Goal: Check status: Check status

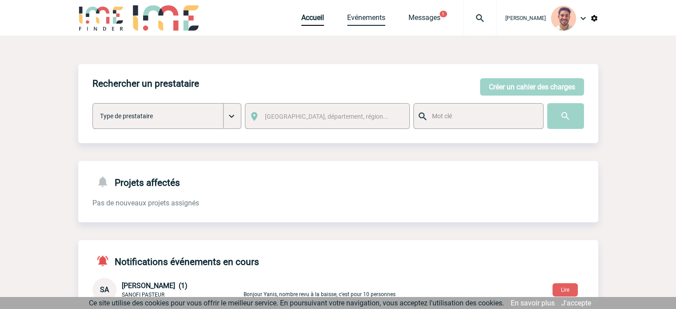
click at [357, 18] on link "Evénements" at bounding box center [366, 19] width 38 height 12
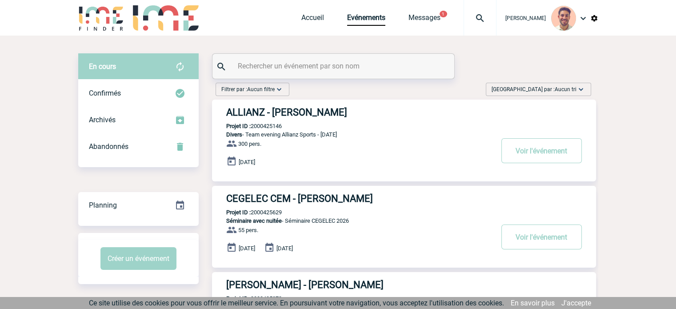
click at [297, 62] on input "text" at bounding box center [334, 66] width 198 height 13
paste input "2000425978"
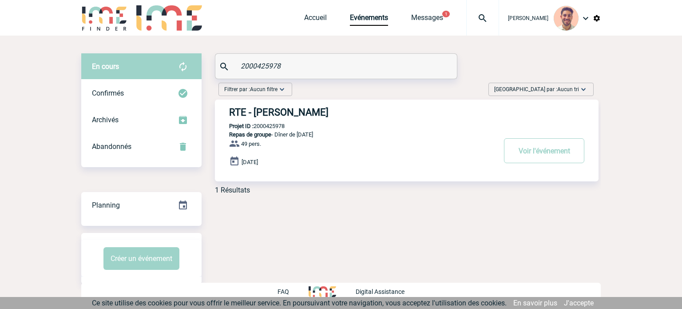
type input "2000425978"
click at [321, 116] on h3 "RTE - [PERSON_NAME]" at bounding box center [362, 112] width 267 height 11
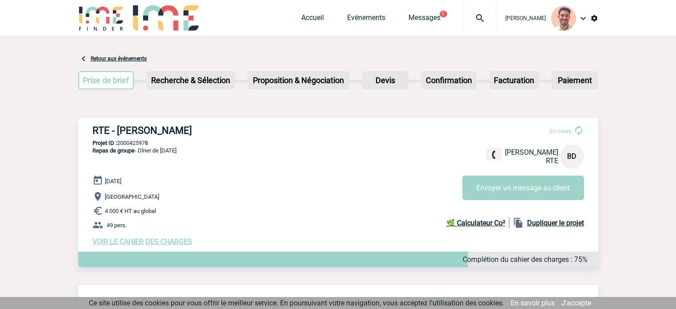
drag, startPoint x: 219, startPoint y: 123, endPoint x: 88, endPoint y: 132, distance: 130.5
click at [88, 132] on div "RTE - Belinda DELMOTTE En cours Belinda DELMOTTE RTE BD Envoyer un message au c…" at bounding box center [338, 185] width 520 height 135
copy h3 "RTE - Belinda DELMOTTE"
click at [158, 140] on p "Projet ID : 2000425978" at bounding box center [338, 142] width 520 height 7
drag, startPoint x: 156, startPoint y: 142, endPoint x: 119, endPoint y: 143, distance: 37.4
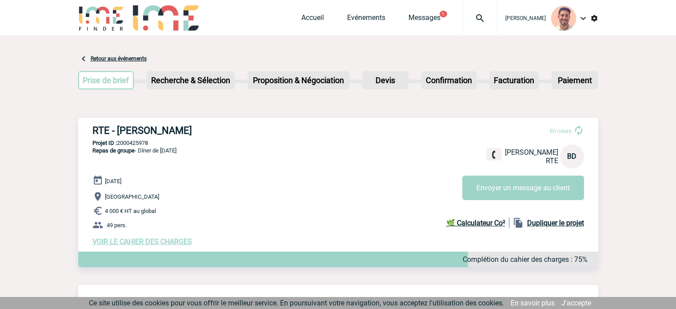
click at [119, 143] on p "Projet ID : 2000425978" at bounding box center [338, 142] width 520 height 7
copy p "2000425978"
drag, startPoint x: 132, startPoint y: 121, endPoint x: 138, endPoint y: 120, distance: 6.7
click at [135, 120] on div "RTE - Belinda DELMOTTE En cours Belinda DELMOTTE RTE BD Envoyer un message au c…" at bounding box center [338, 185] width 520 height 135
drag, startPoint x: 216, startPoint y: 131, endPoint x: 84, endPoint y: 129, distance: 131.5
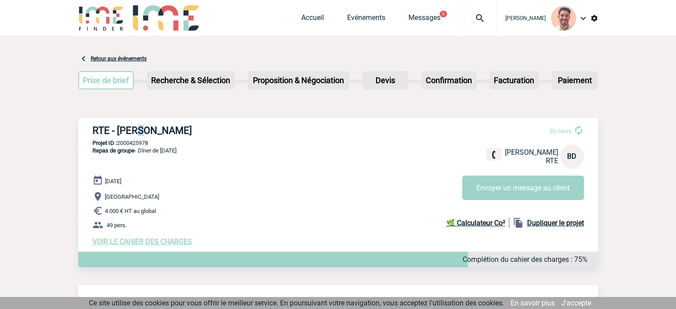
click at [84, 129] on div "RTE - Belinda DELMOTTE En cours Belinda DELMOTTE RTE BD Envoyer un message au c…" at bounding box center [338, 185] width 520 height 135
copy h3 "RTE - Belinda DELMOTTE"
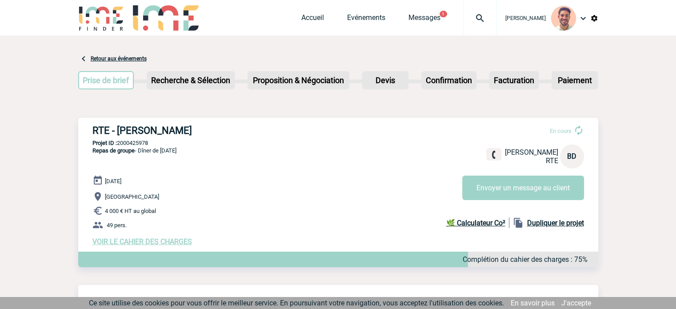
click at [152, 139] on div "RTE - Belinda DELMOTTE En cours Belinda DELMOTTE RTE BD Envoyer un message au c…" at bounding box center [338, 185] width 520 height 135
drag, startPoint x: 152, startPoint y: 143, endPoint x: 118, endPoint y: 140, distance: 34.3
click at [118, 140] on p "Projet ID : 2000425978" at bounding box center [338, 142] width 520 height 7
copy p "2000425978"
drag, startPoint x: 206, startPoint y: 130, endPoint x: 83, endPoint y: 131, distance: 123.5
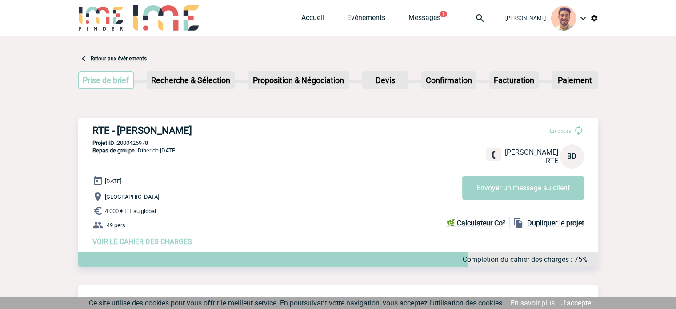
click at [83, 131] on div "RTE - Belinda DELMOTTE En cours Belinda DELMOTTE RTE BD Envoyer un message au c…" at bounding box center [338, 185] width 520 height 135
copy h3 "RTE - Belinda DELMOTTE"
drag, startPoint x: 153, startPoint y: 145, endPoint x: 119, endPoint y: 145, distance: 33.8
click at [119, 145] on p "Projet ID : 2000425978" at bounding box center [338, 142] width 520 height 7
copy p "2000425978"
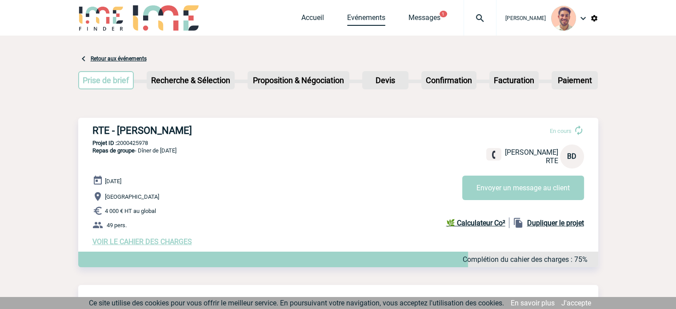
click at [368, 12] on div "Accueil Evénements Messages 1 Projet, client Projet, client" at bounding box center [398, 18] width 195 height 36
click at [367, 17] on link "Evénements" at bounding box center [366, 19] width 38 height 12
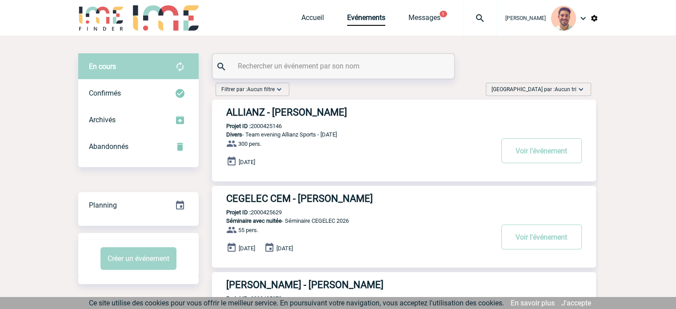
click at [358, 72] on input "text" at bounding box center [334, 66] width 198 height 13
type input "ANTOINE"
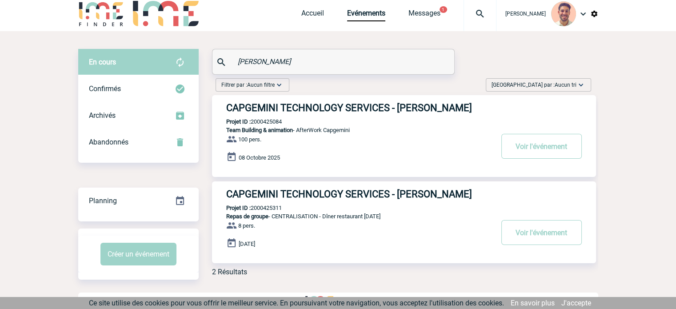
scroll to position [13, 0]
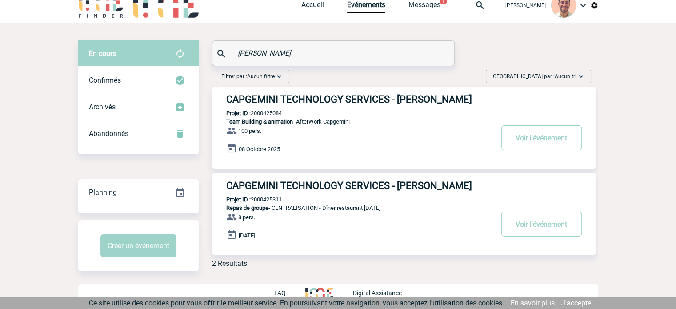
drag, startPoint x: 285, startPoint y: 55, endPoint x: 215, endPoint y: 49, distance: 70.8
click at [215, 51] on div "ANTOINE" at bounding box center [333, 53] width 242 height 25
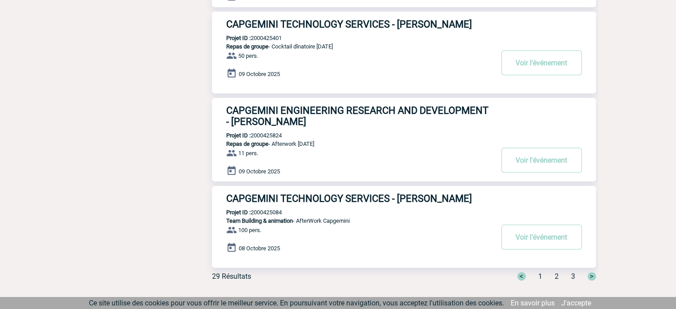
scroll to position [712, 0]
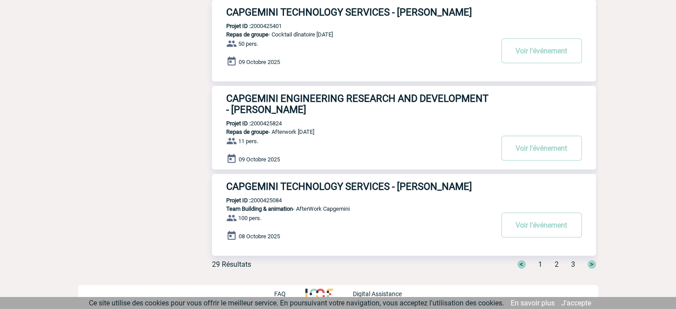
type input "CAPGEMINI"
click at [556, 262] on span "2" at bounding box center [556, 264] width 4 height 8
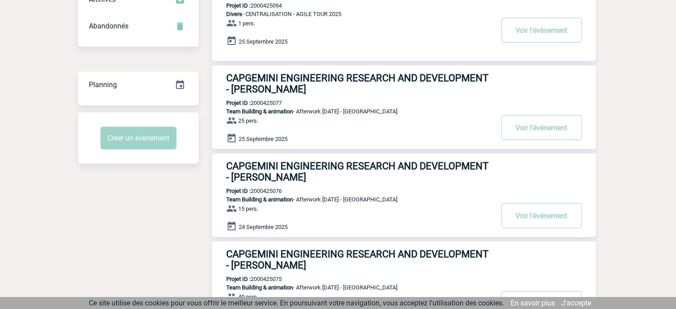
scroll to position [135, 0]
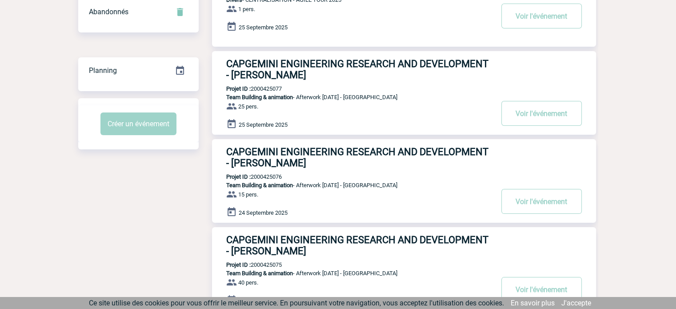
drag, startPoint x: 286, startPoint y: 178, endPoint x: 252, endPoint y: 182, distance: 34.0
click at [252, 182] on div "CAPGEMINI ENGINEERING RESEARCH AND DEVELOPMENT - Camille AUBERT Projet ID : 200…" at bounding box center [404, 181] width 384 height 84
copy p "2000425076"
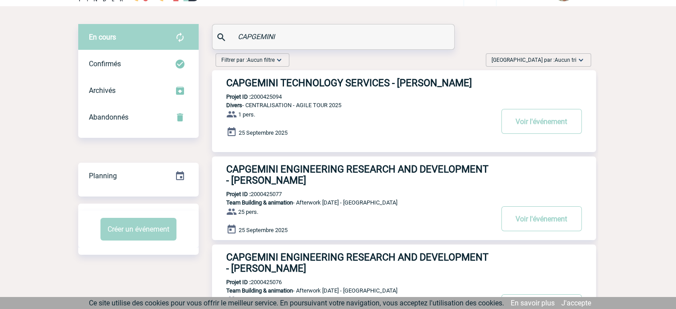
scroll to position [0, 0]
